Goal: Subscribe to service/newsletter

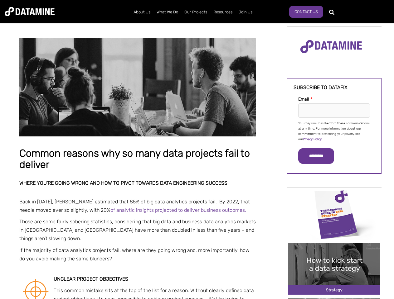
click at [334, 131] on p "You may unsubscribe from these communications at any time. For more information…" at bounding box center [334, 131] width 72 height 21
click at [320, 156] on input "*********" at bounding box center [316, 156] width 36 height 16
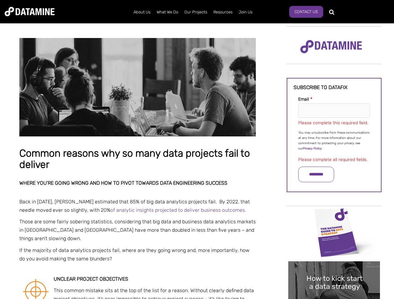
click at [334, 214] on img "Image grid with {{ image_count }} images." at bounding box center [334, 232] width 92 height 51
click at [334, 214] on div "✕" at bounding box center [197, 149] width 394 height 299
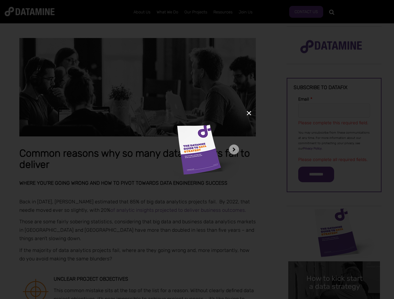
click at [334, 269] on div "✕" at bounding box center [197, 149] width 394 height 299
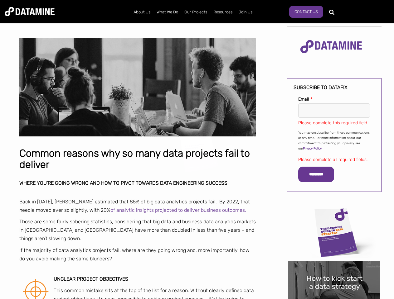
click at [334, 269] on img "Image grid with {{ image_count }} images." at bounding box center [334, 287] width 92 height 51
click at [334, 299] on div "✕" at bounding box center [197, 149] width 394 height 299
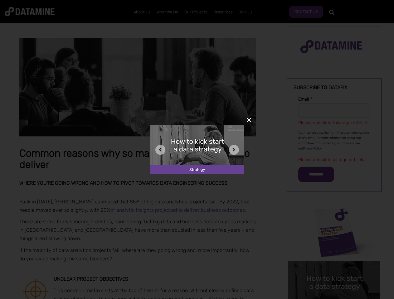
click at [334, 299] on div "✕" at bounding box center [197, 149] width 394 height 299
